Goal: Information Seeking & Learning: Find contact information

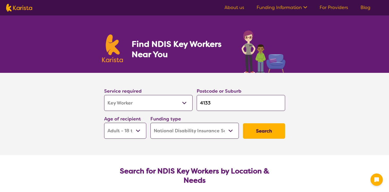
select select "Key Worker"
select select "AD"
select select "NDIS"
select select "Key Worker"
select select "AD"
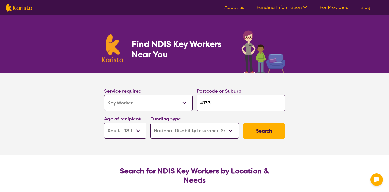
select select "NDIS"
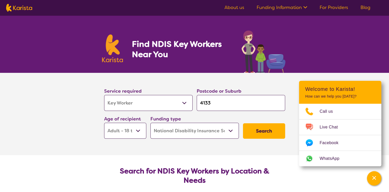
click at [183, 103] on select "Allied Health Assistant Assessment ([MEDICAL_DATA] or [MEDICAL_DATA]) Behaviour…" at bounding box center [148, 103] width 88 height 16
select select "[MEDICAL_DATA]"
click at [104, 95] on select "Allied Health Assistant Assessment ([MEDICAL_DATA] or [MEDICAL_DATA]) Behaviour…" at bounding box center [148, 103] width 88 height 16
select select "[MEDICAL_DATA]"
click at [211, 105] on input "4133" at bounding box center [241, 103] width 88 height 16
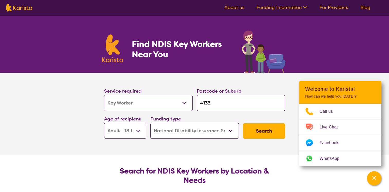
type input "413"
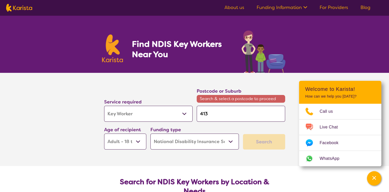
type input "41"
type input "4"
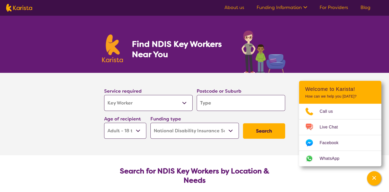
type input "4"
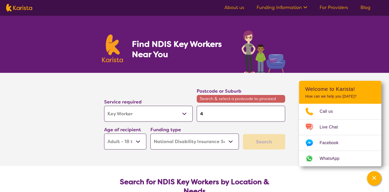
type input "40"
type input "406"
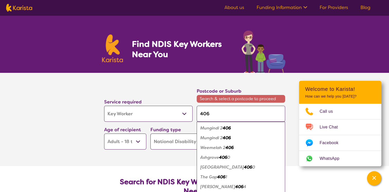
type input "4060"
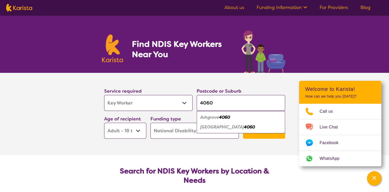
type input "4060"
click at [222, 117] on em "4060" at bounding box center [224, 116] width 11 height 5
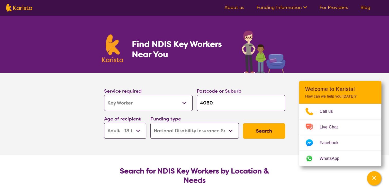
click at [136, 131] on select "Early Childhood - 0 to 9 Child - 10 to 11 Adolescent - 12 to 17 Adult - 18 to 6…" at bounding box center [125, 131] width 42 height 16
click at [137, 130] on select "Early Childhood - 0 to 9 Child - 10 to 11 Adolescent - 12 to 17 Adult - 18 to 6…" at bounding box center [125, 131] width 42 height 16
click at [261, 130] on button "Search" at bounding box center [264, 130] width 42 height 15
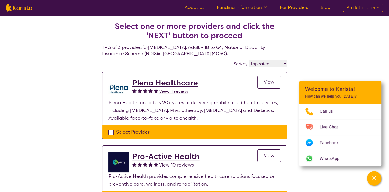
click at [282, 63] on select "Highly reviewed Top rated" at bounding box center [268, 63] width 39 height 7
select select "highly_reviewed"
click at [249, 60] on select "Highly reviewed Top rated" at bounding box center [268, 63] width 39 height 7
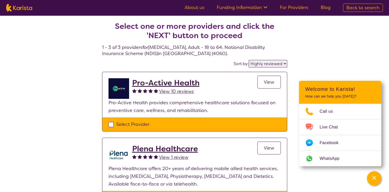
click at [273, 84] on span "View" at bounding box center [269, 82] width 11 height 6
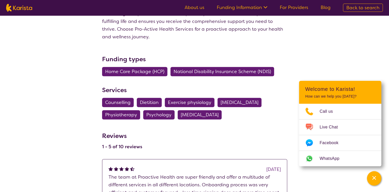
scroll to position [257, 0]
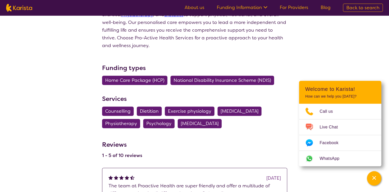
click at [238, 106] on span "[MEDICAL_DATA]" at bounding box center [240, 110] width 38 height 9
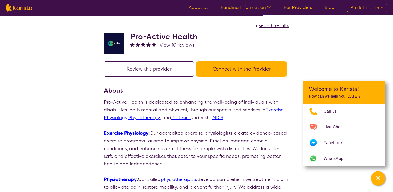
select select "[MEDICAL_DATA]"
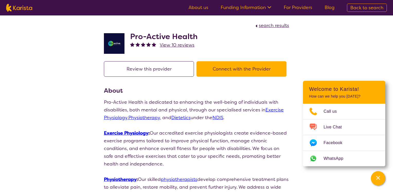
select select "AD"
select select "NDIS"
select select "[MEDICAL_DATA]"
select select "AD"
select select "NDIS"
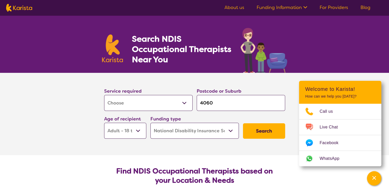
click at [260, 130] on button "Search" at bounding box center [264, 130] width 42 height 15
select select "by_score"
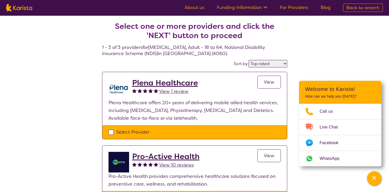
click at [261, 156] on link "View" at bounding box center [268, 155] width 23 height 13
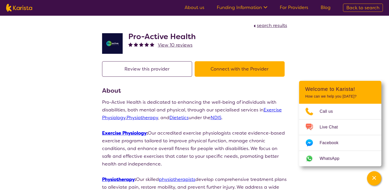
click at [174, 67] on button "Review this provider" at bounding box center [147, 68] width 90 height 15
click at [222, 63] on button "Connect with the Provider" at bounding box center [240, 68] width 90 height 15
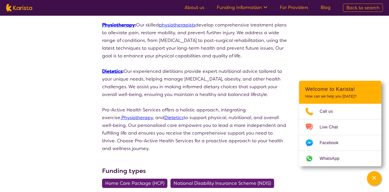
click at [197, 178] on span "National Disability Insurance Scheme (NDIS)" at bounding box center [221, 182] width 97 height 9
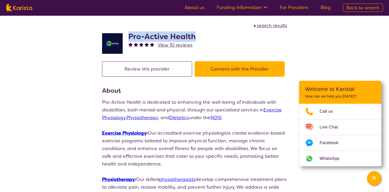
drag, startPoint x: 129, startPoint y: 34, endPoint x: 200, endPoint y: 39, distance: 71.3
click at [200, 39] on div "Pro-Active Health View 10 reviews" at bounding box center [194, 42] width 185 height 26
drag, startPoint x: 200, startPoint y: 39, endPoint x: 188, endPoint y: 39, distance: 12.6
copy h2 "Pro-Active Health"
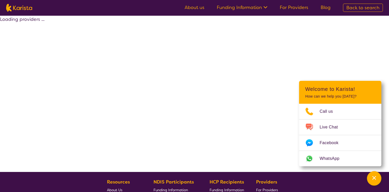
select select "by_score"
